Goal: Information Seeking & Learning: Learn about a topic

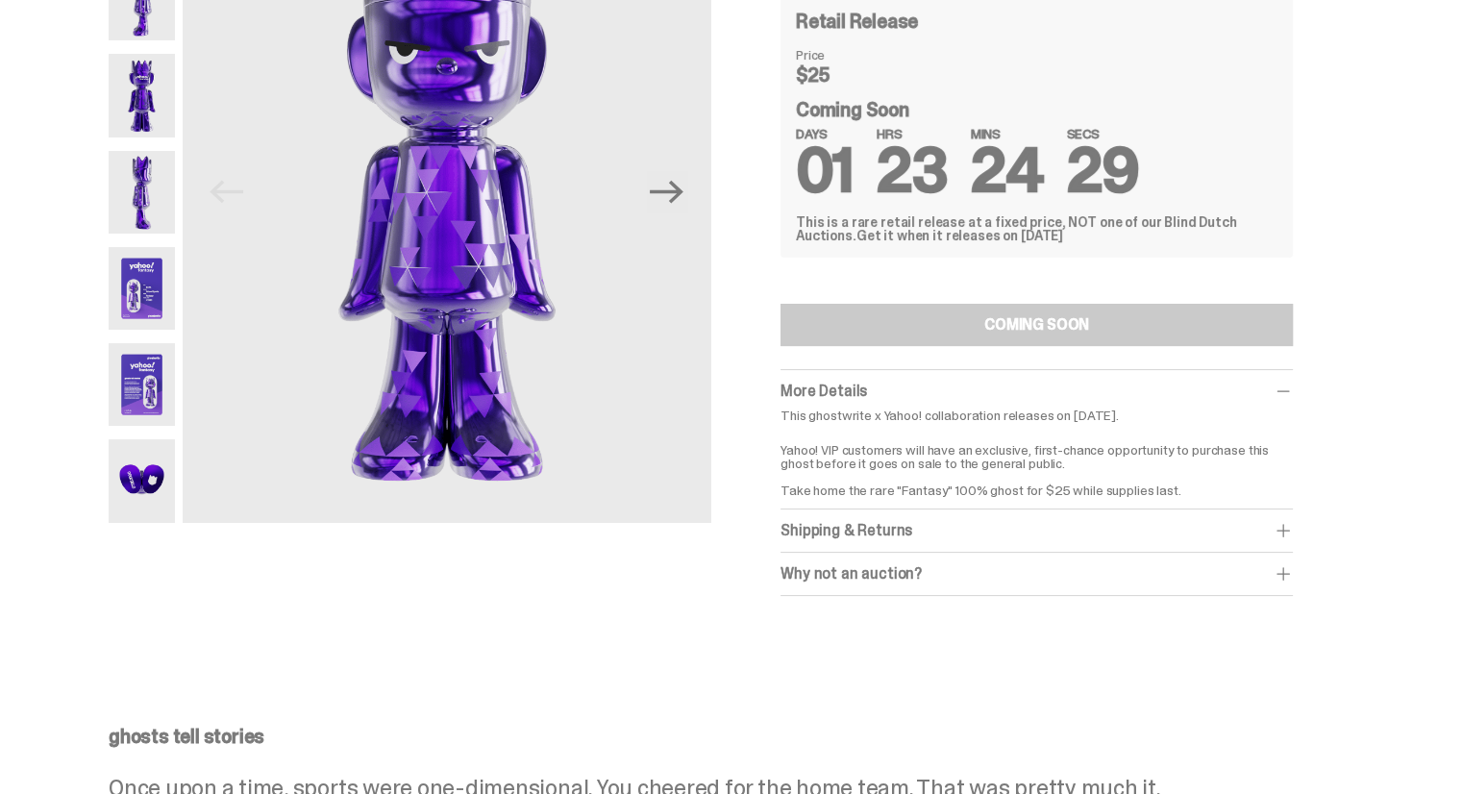
scroll to position [214, 0]
click at [862, 577] on div "Why not an auction?" at bounding box center [1037, 574] width 512 height 19
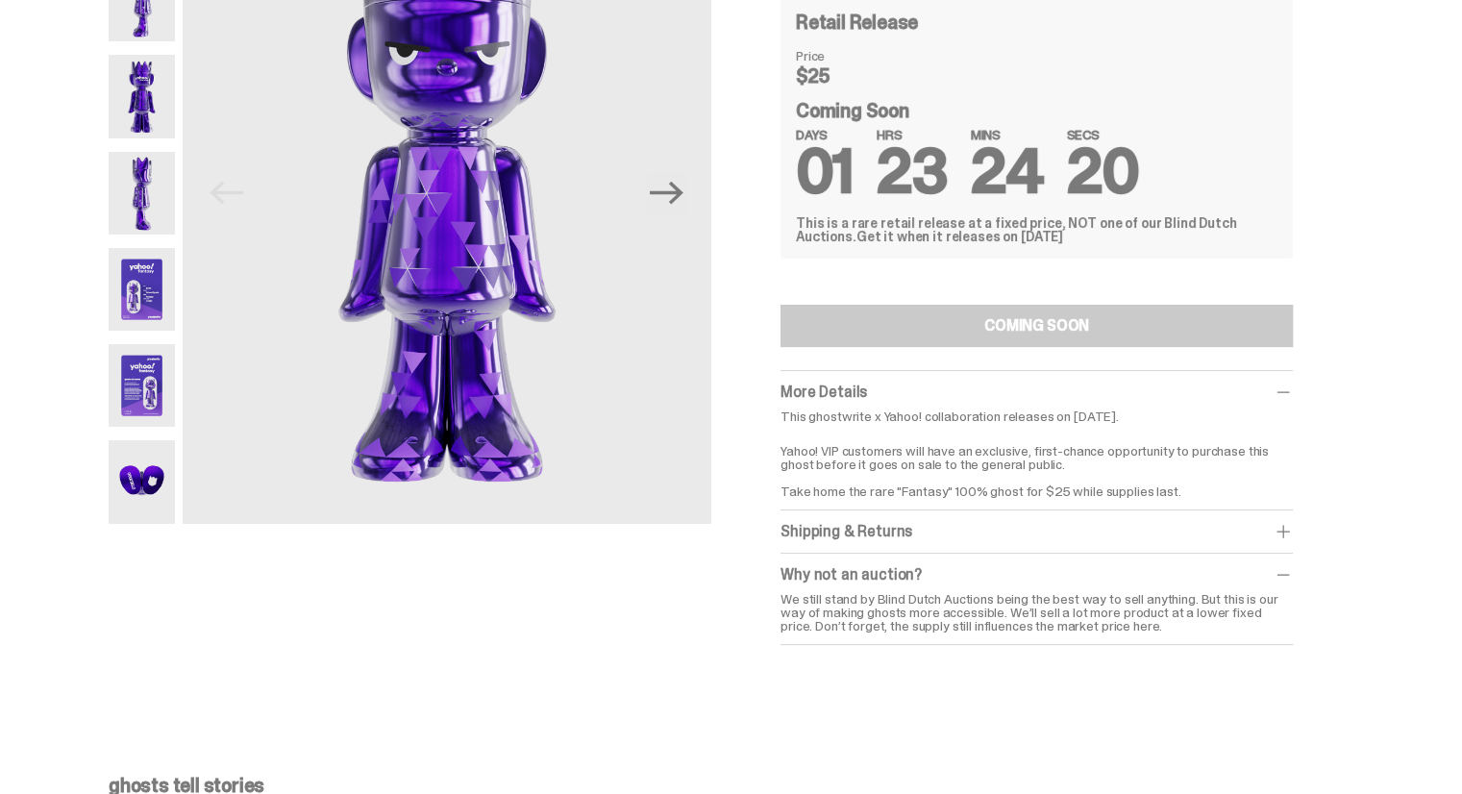
click at [890, 570] on div "Why not an auction?" at bounding box center [1037, 574] width 512 height 19
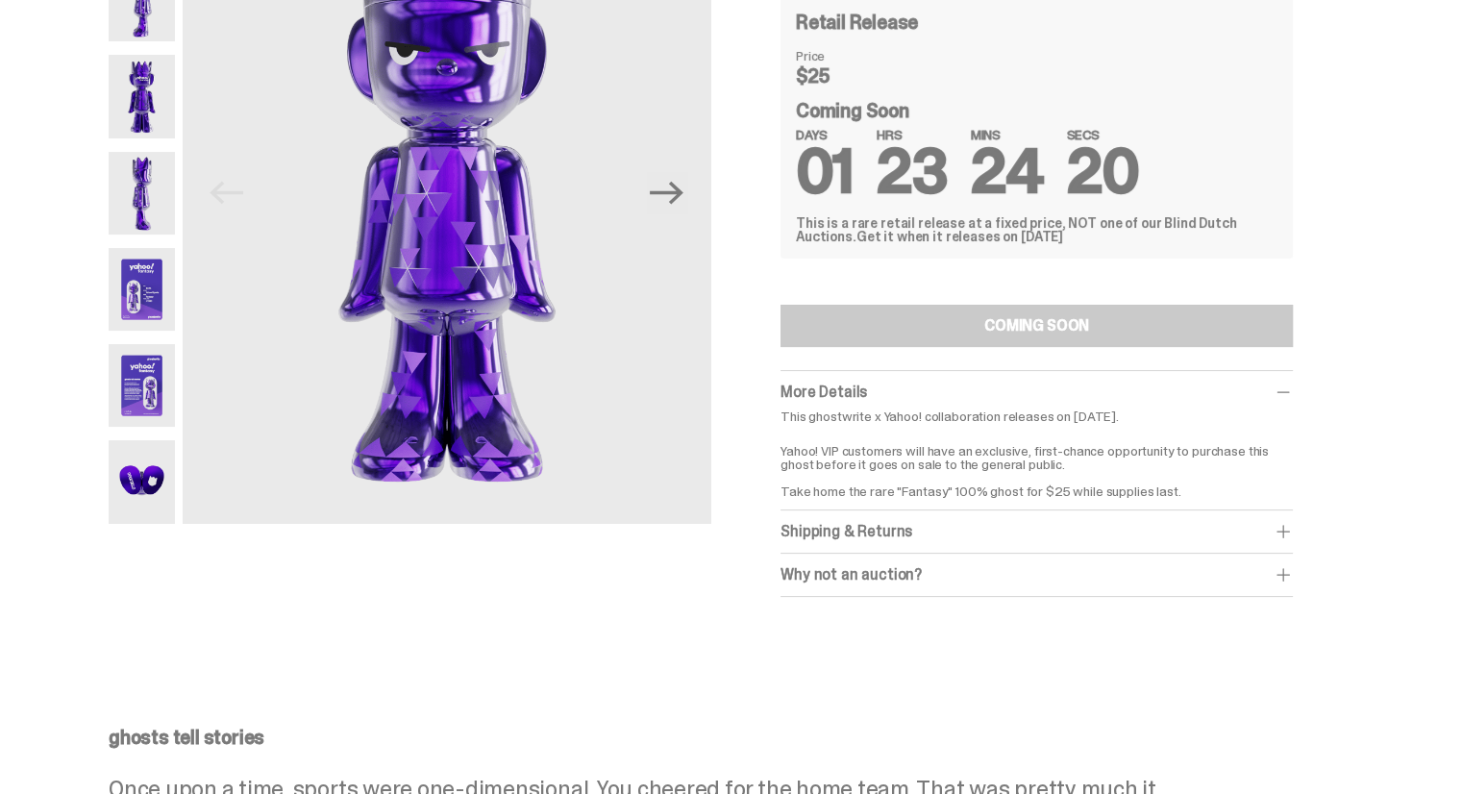
scroll to position [0, 0]
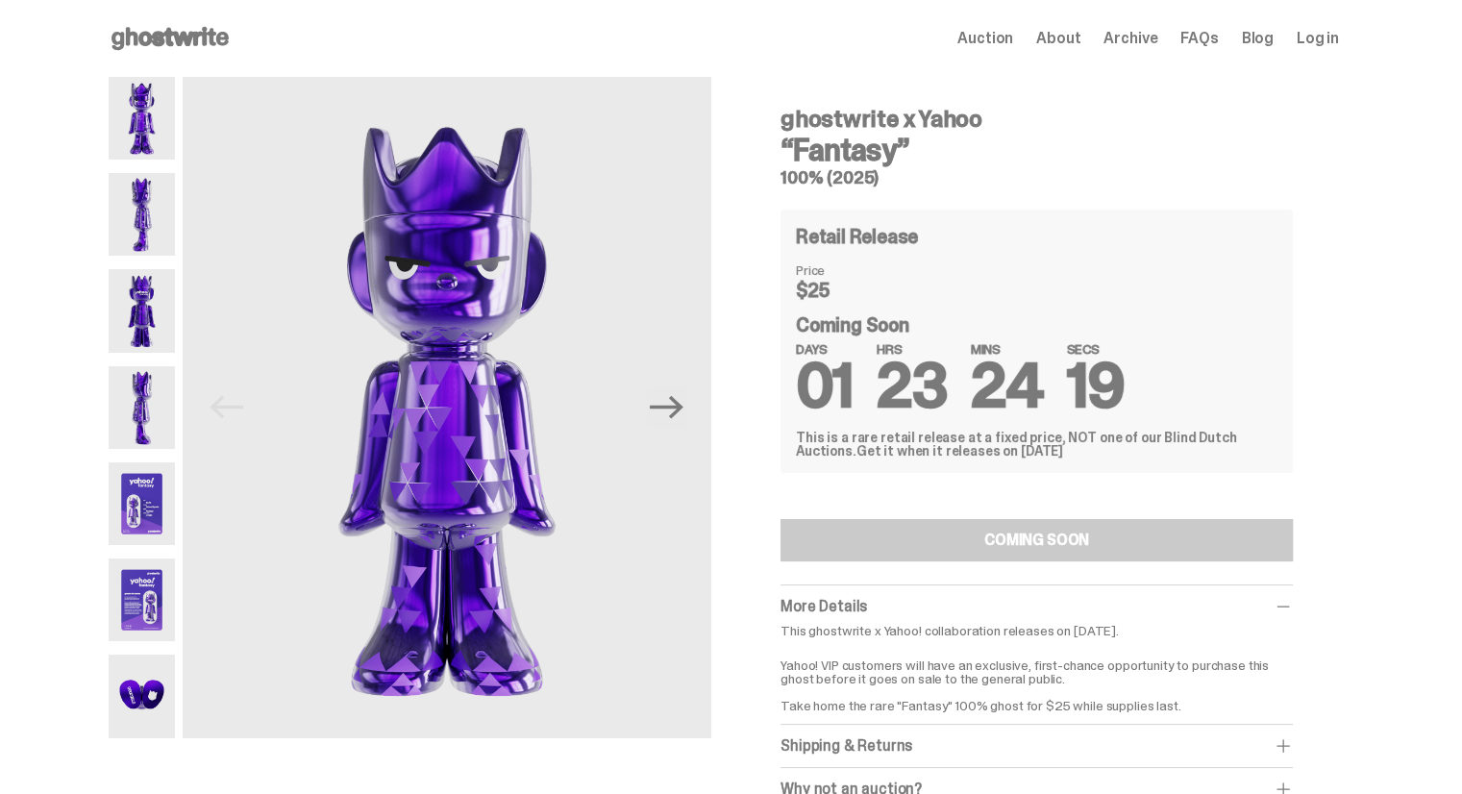
click at [148, 222] on img at bounding box center [142, 214] width 66 height 83
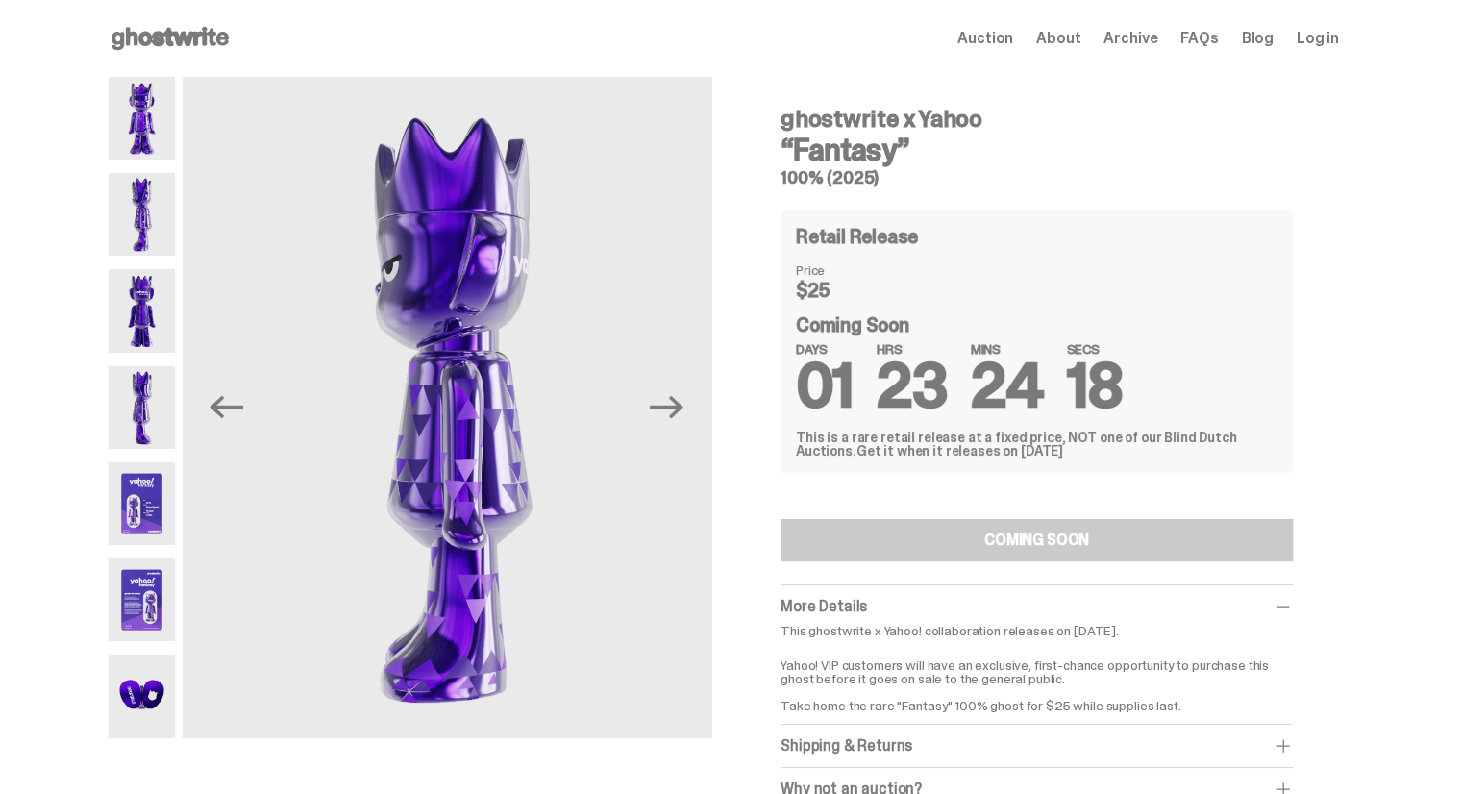
click at [151, 274] on img at bounding box center [142, 310] width 66 height 83
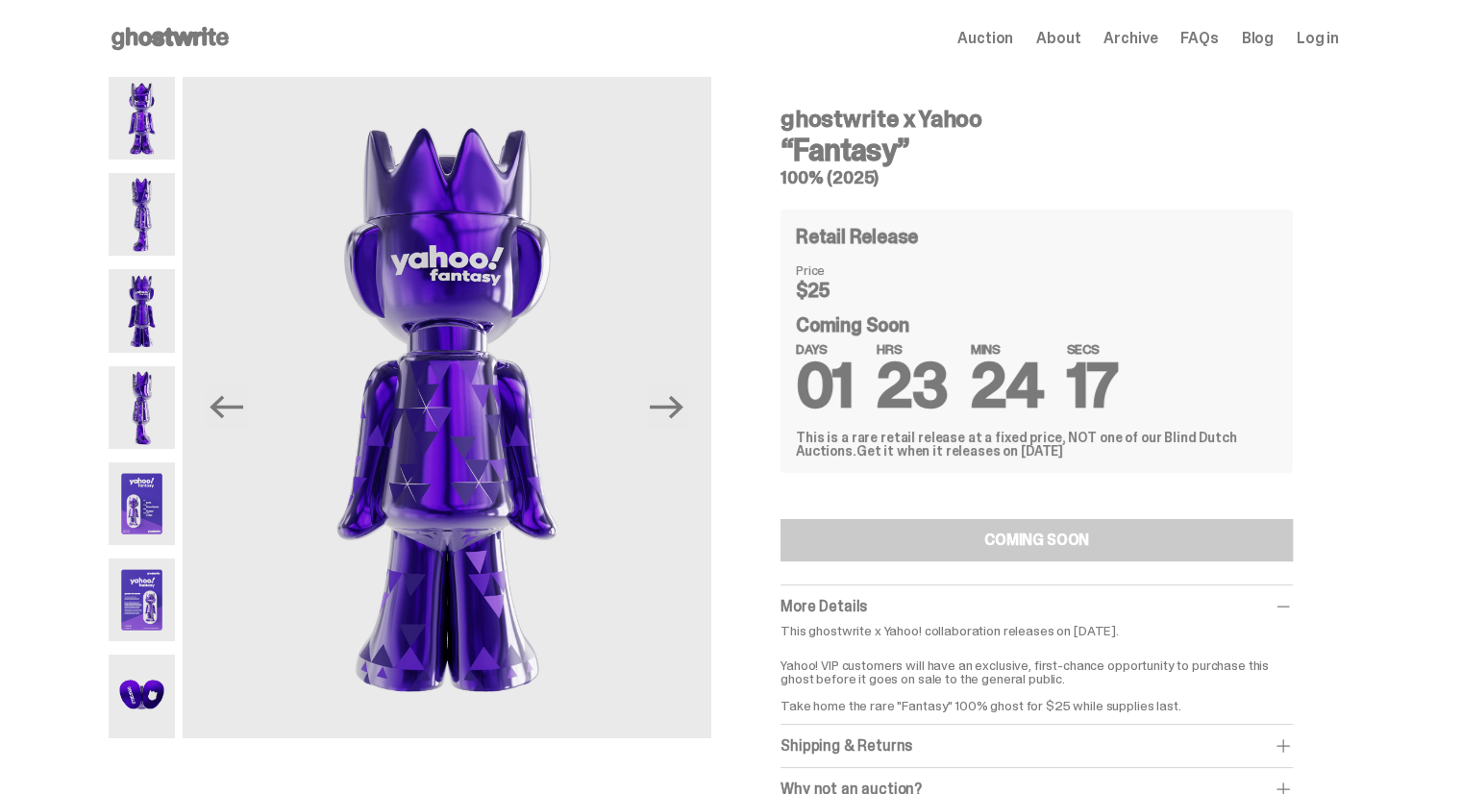
click at [162, 402] on img at bounding box center [142, 407] width 66 height 83
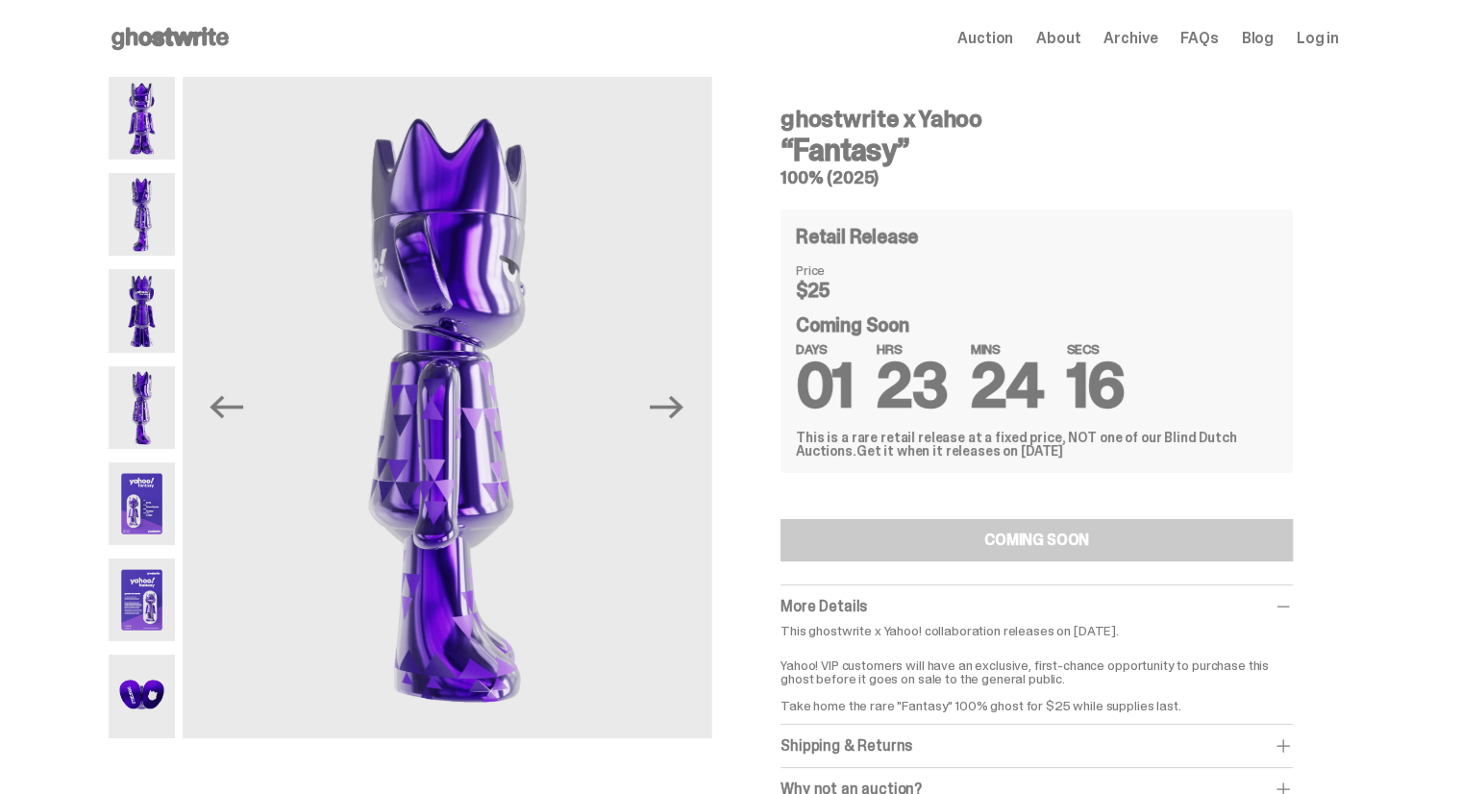
click at [158, 509] on img at bounding box center [142, 503] width 66 height 83
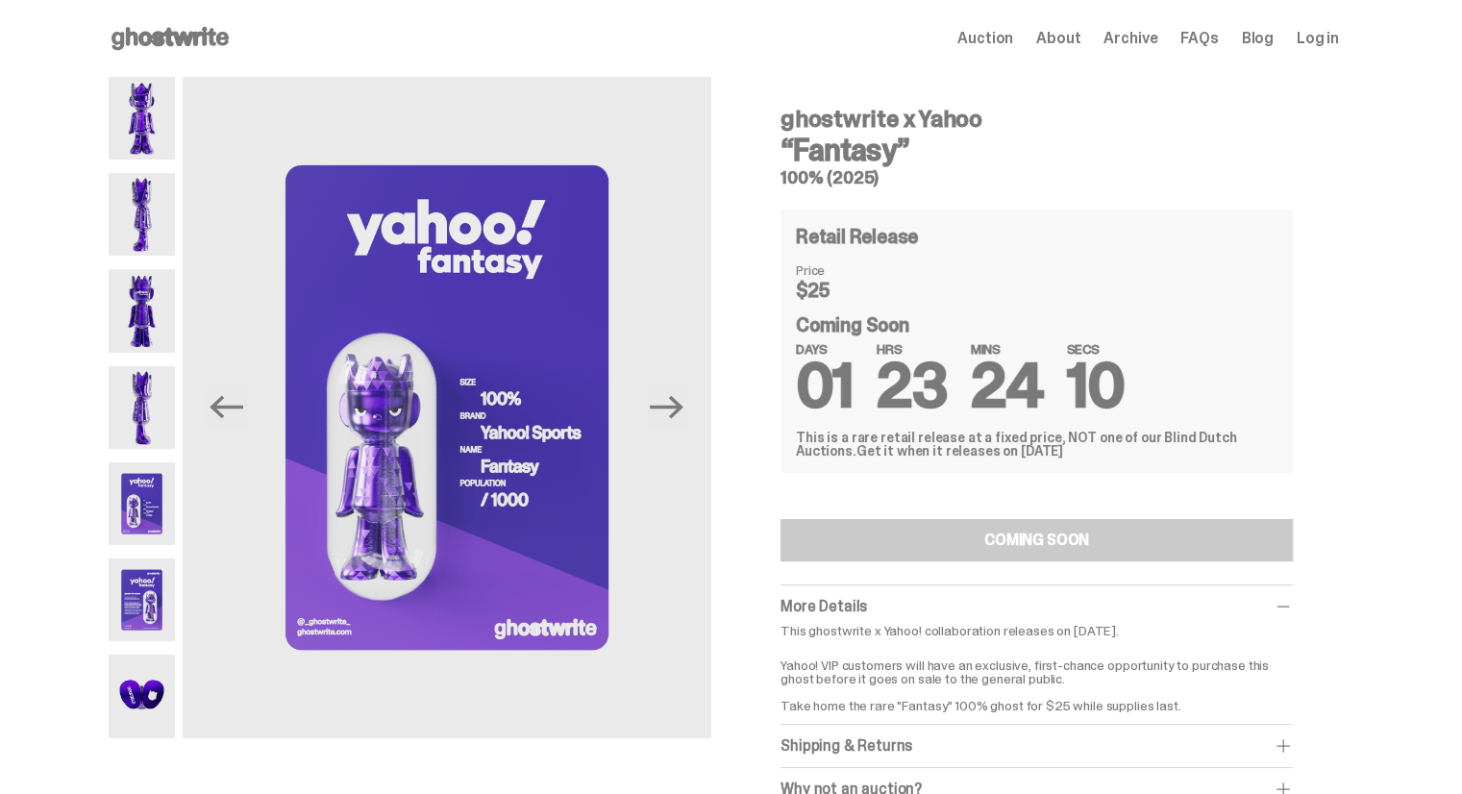
click at [155, 593] on img at bounding box center [142, 600] width 66 height 83
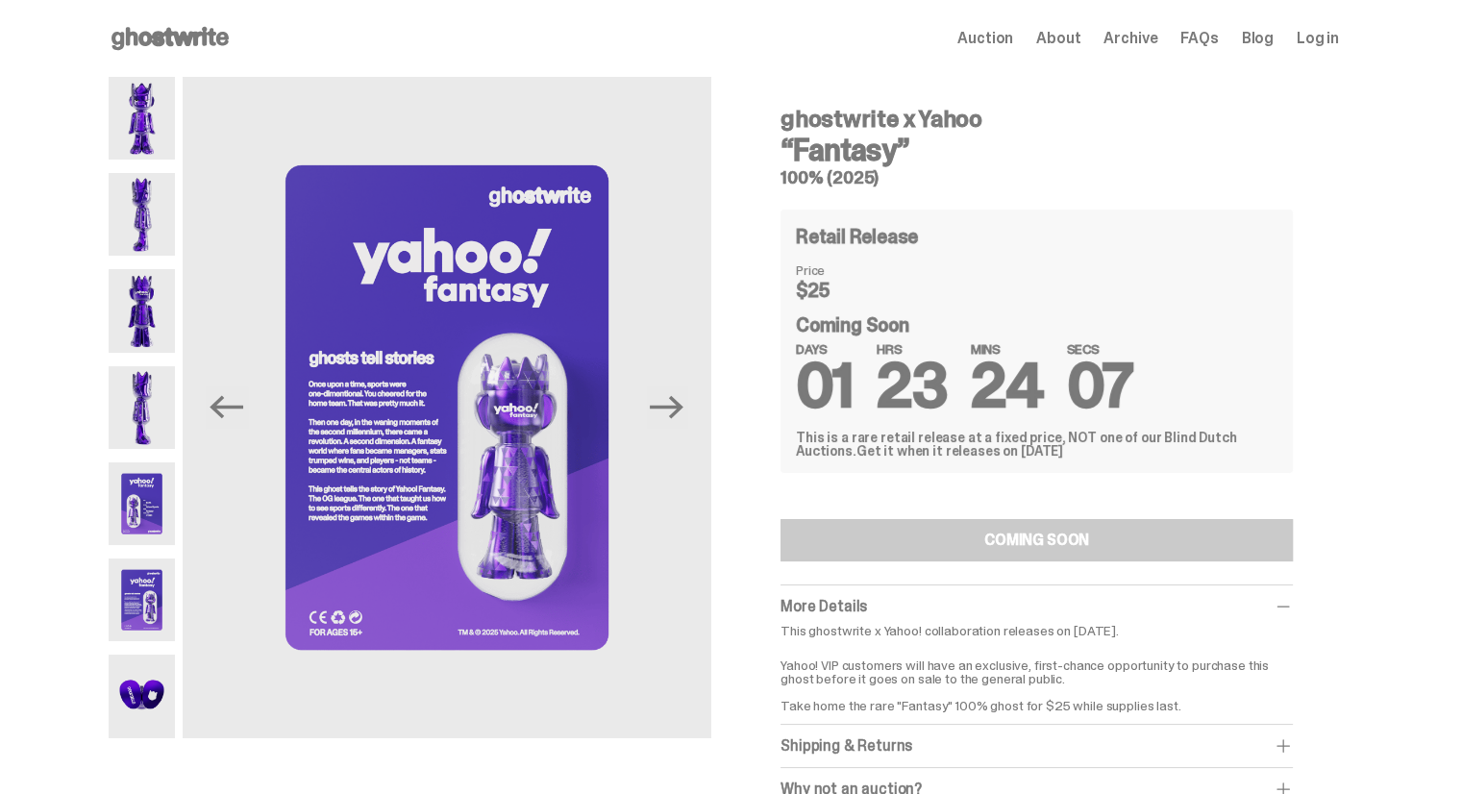
click at [153, 692] on img at bounding box center [142, 696] width 66 height 83
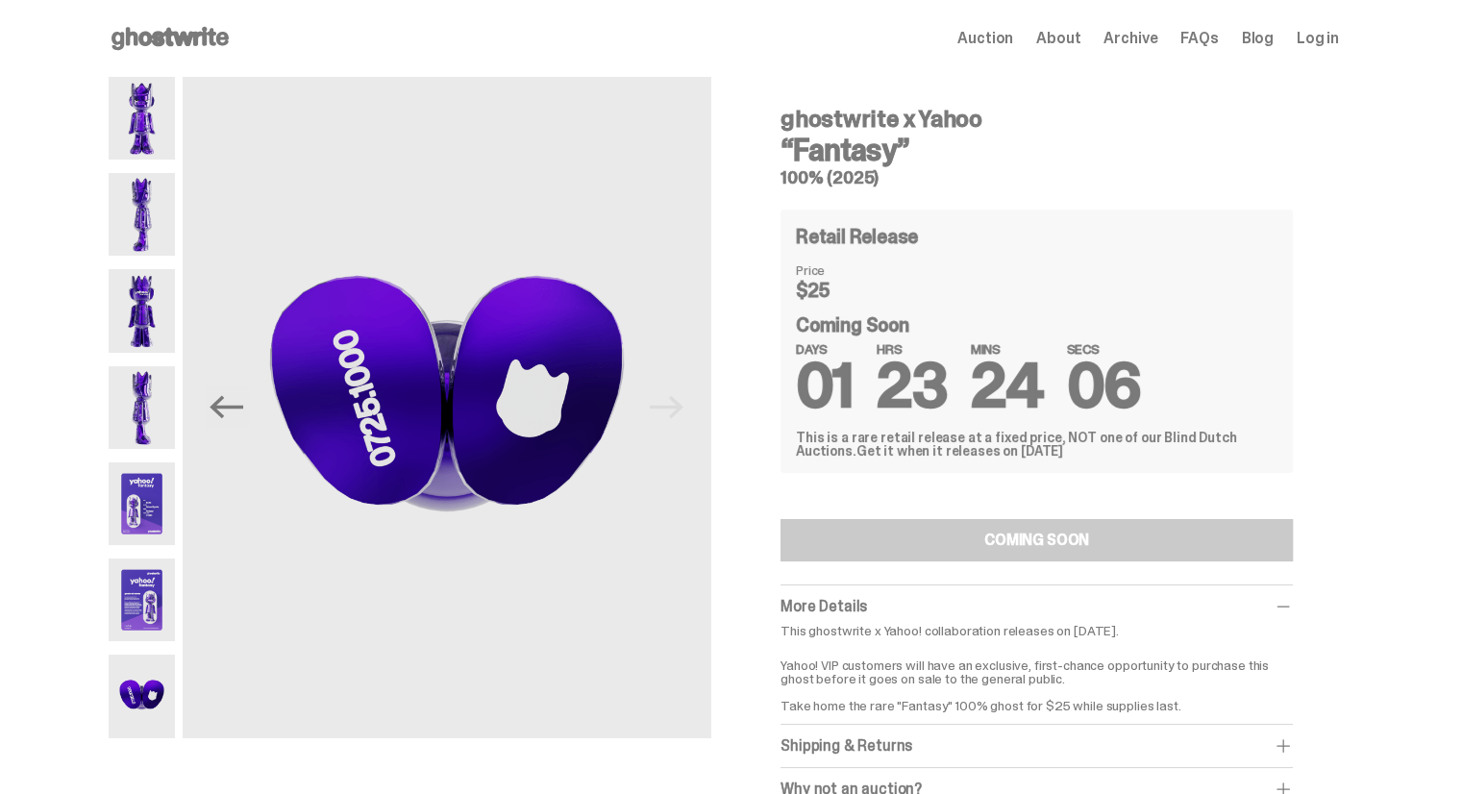
click at [154, 604] on img at bounding box center [142, 600] width 66 height 83
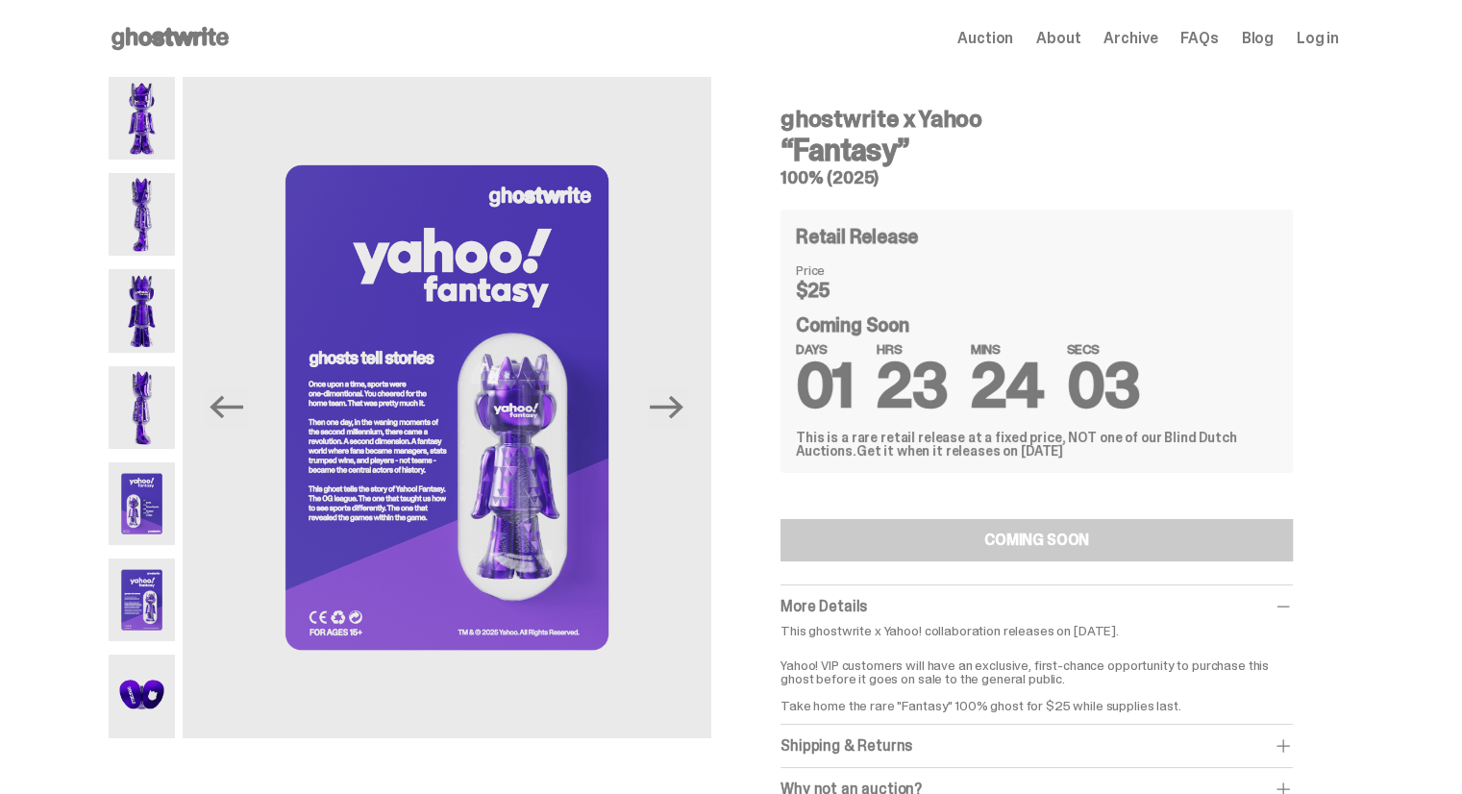
click at [154, 505] on img at bounding box center [142, 503] width 66 height 83
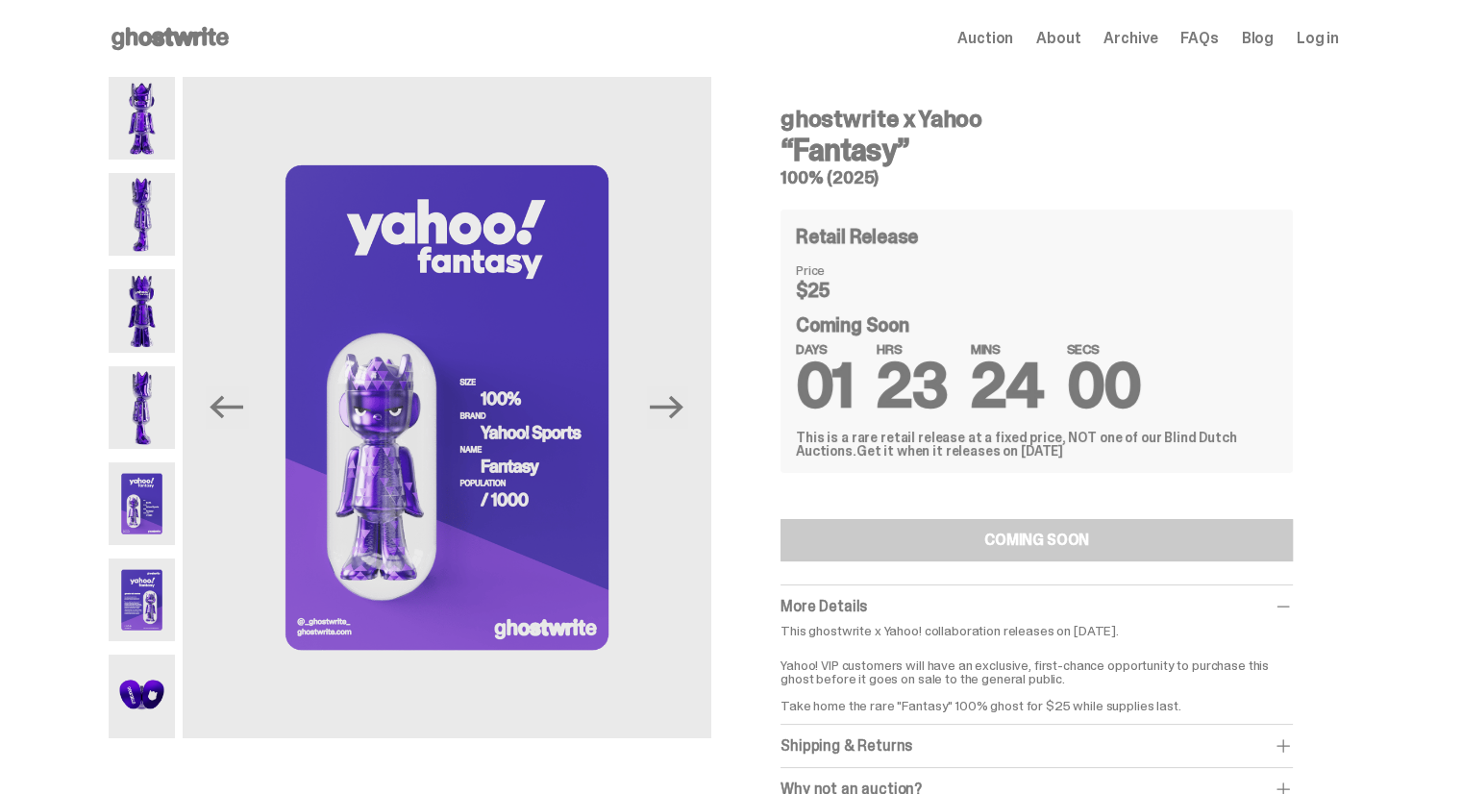
scroll to position [146, 0]
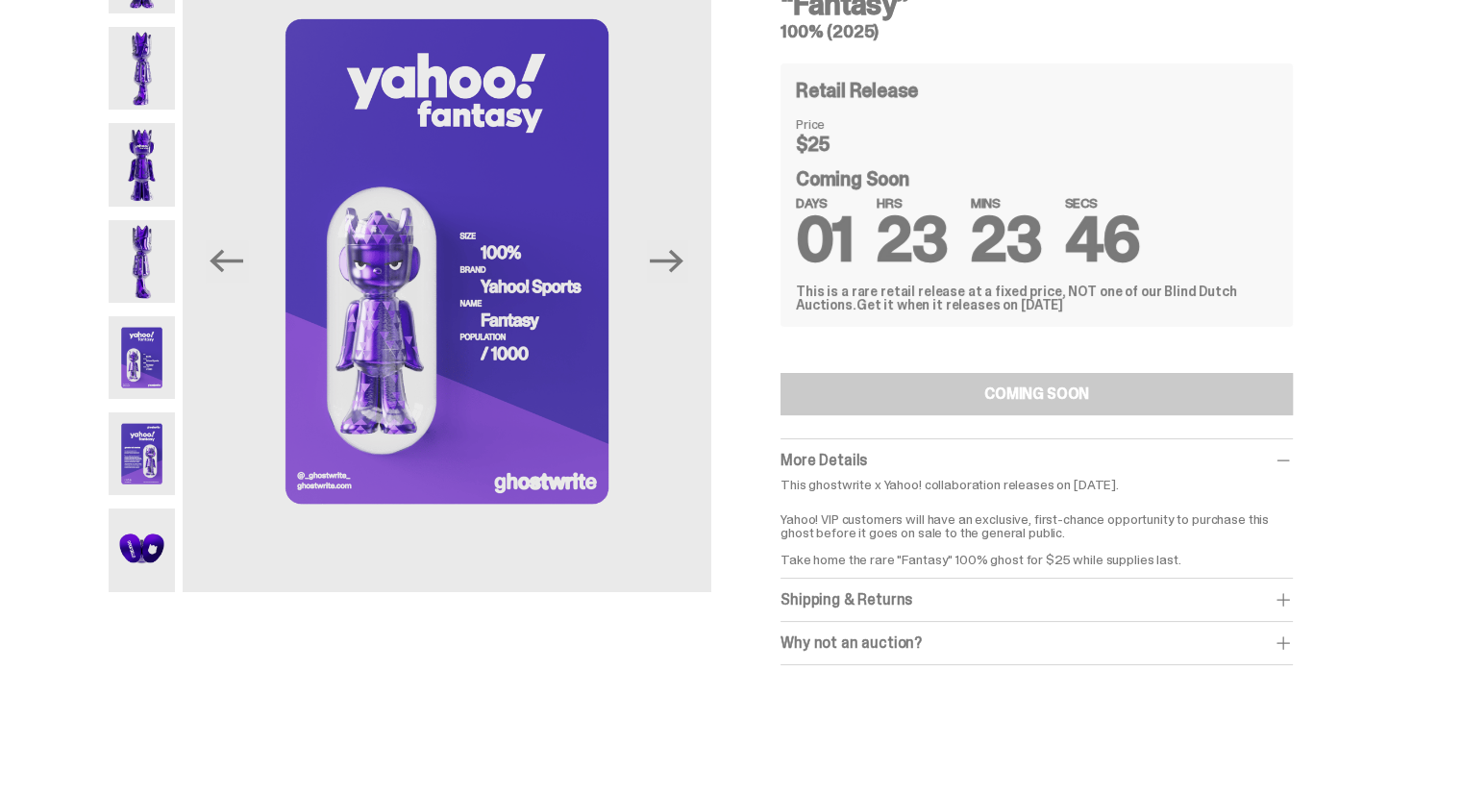
click at [893, 601] on div "Shipping & Returns" at bounding box center [1037, 599] width 512 height 19
click at [909, 593] on div "Shipping & Returns" at bounding box center [1037, 599] width 512 height 19
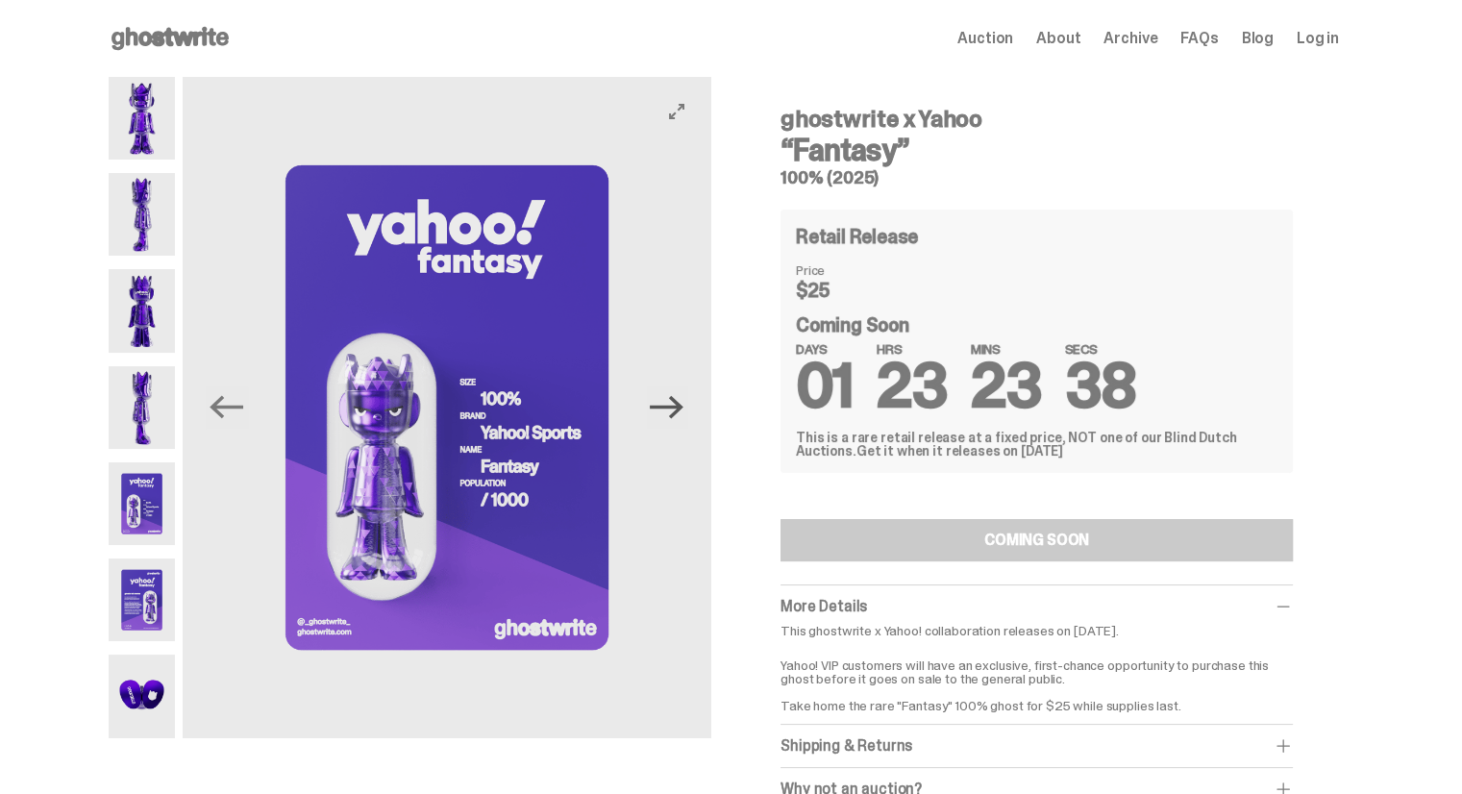
click at [677, 407] on icon "Next" at bounding box center [667, 407] width 34 height 23
